Goal: Find specific page/section: Find specific page/section

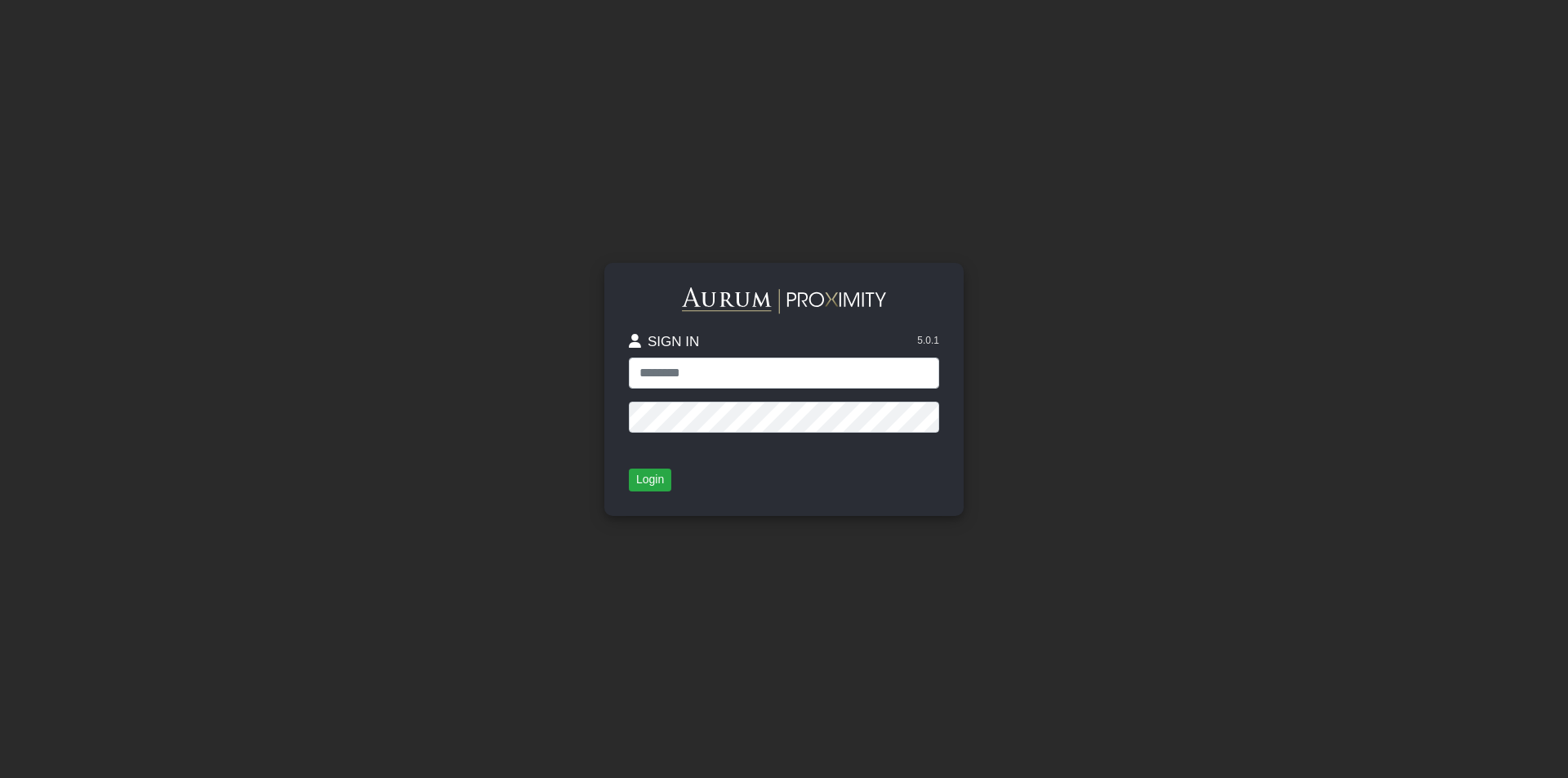
type input "**********"
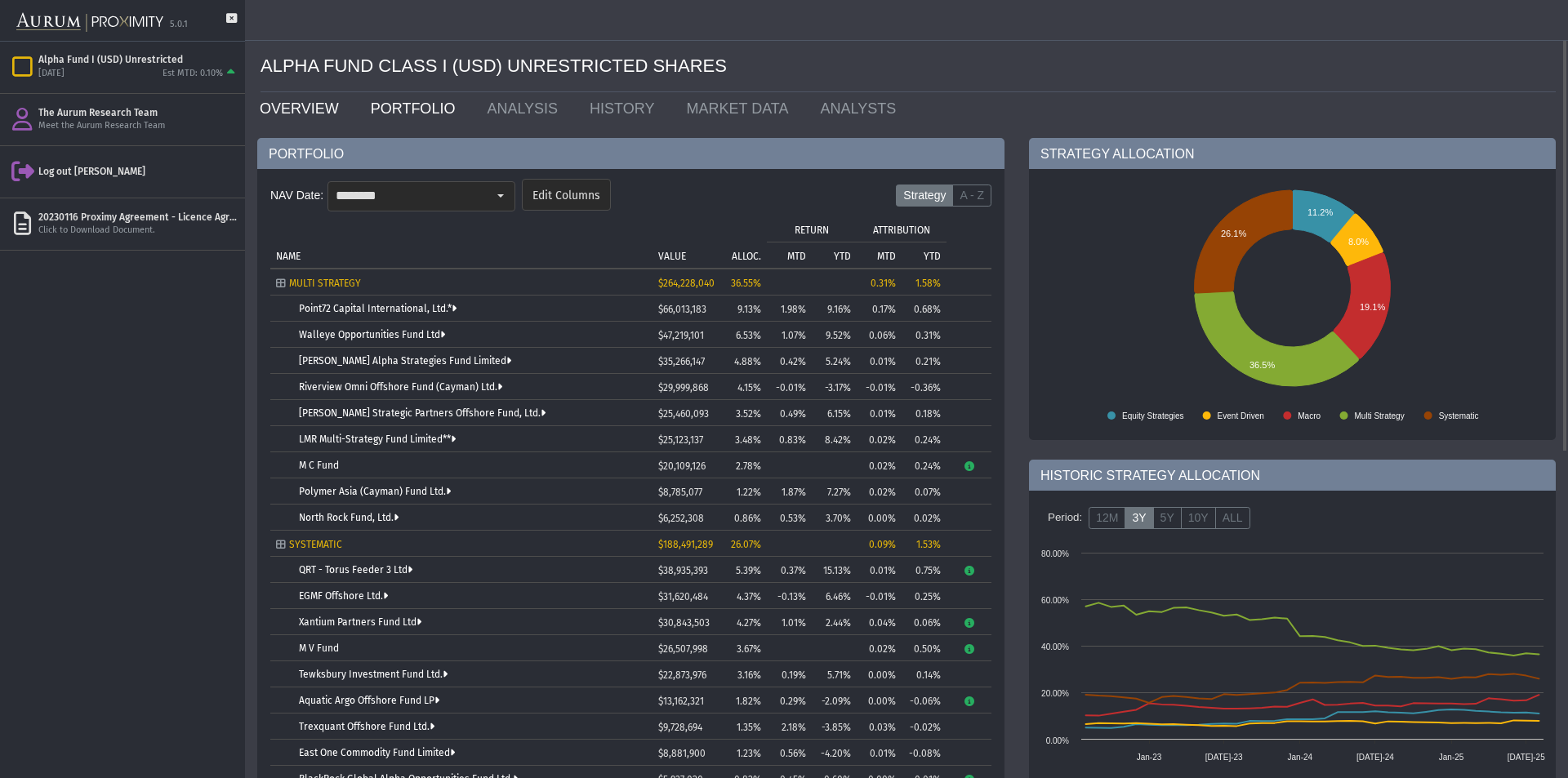
click at [309, 116] on link "OVERVIEW" at bounding box center [303, 109] width 111 height 32
